Goal: Browse casually

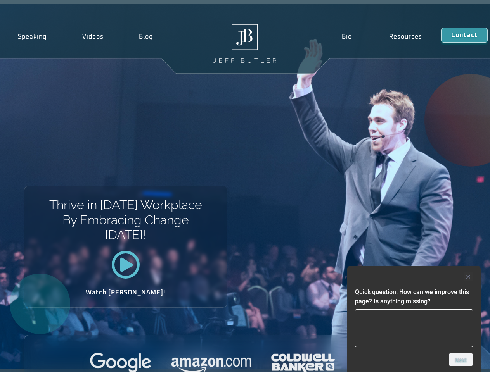
click at [245, 186] on div "Thrive in [DATE] Workplace By Embracing Change [DATE]! Watch [PERSON_NAME]!" at bounding box center [245, 186] width 490 height 365
click at [414, 277] on div at bounding box center [414, 276] width 118 height 9
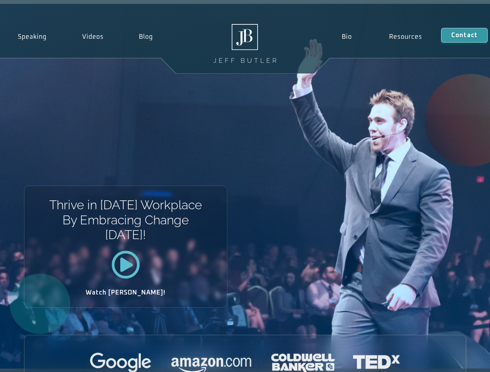
click at [461, 360] on div at bounding box center [245, 363] width 442 height 21
